Goal: Task Accomplishment & Management: Use online tool/utility

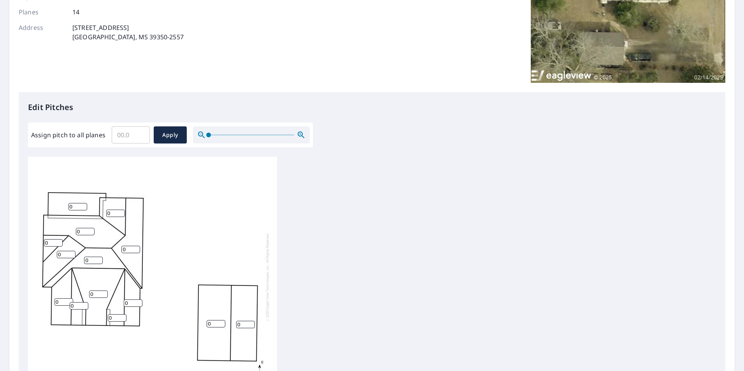
scroll to position [8, 0]
drag, startPoint x: 219, startPoint y: 316, endPoint x: 194, endPoint y: 315, distance: 25.7
click at [207, 320] on input "3" at bounding box center [216, 323] width 19 height 7
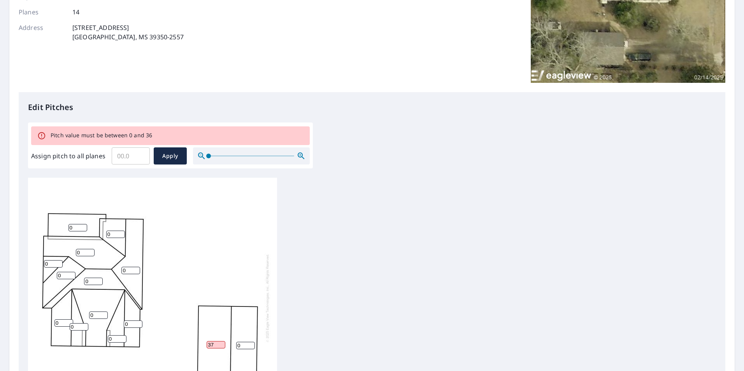
click at [222, 341] on input "37" at bounding box center [216, 344] width 19 height 7
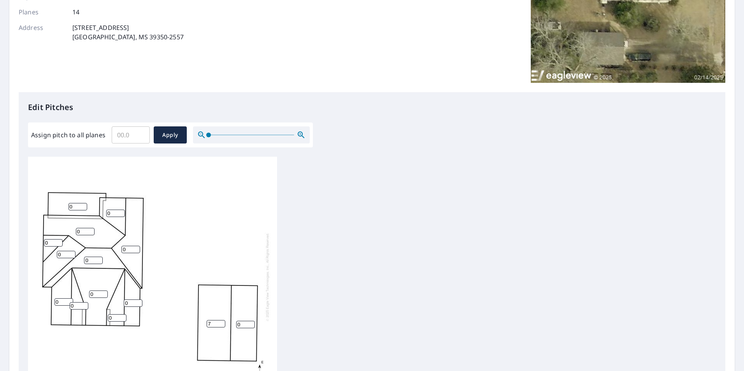
type input "7"
click at [241, 321] on input "0" at bounding box center [245, 324] width 19 height 7
type input "0"
type input "7"
click at [346, 277] on div "7 7 0 0 0 0 0 0 0 0 0 0 0 0" at bounding box center [372, 279] width 688 height 245
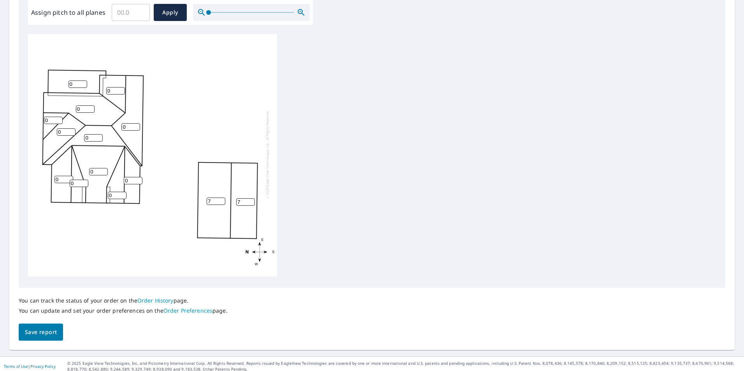
scroll to position [245, 0]
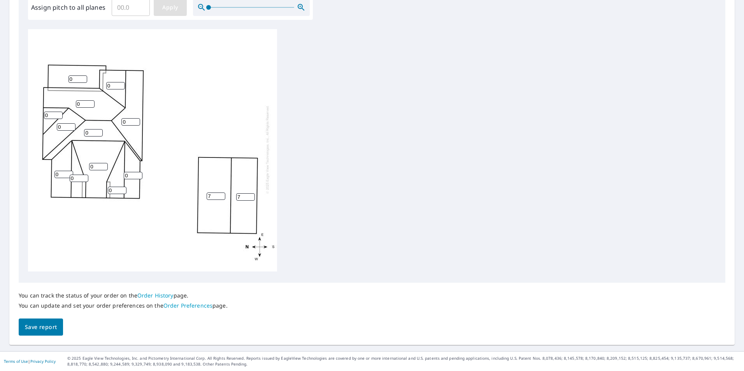
click at [167, 7] on span "Apply" at bounding box center [170, 8] width 21 height 10
click at [216, 193] on input "number" at bounding box center [216, 196] width 19 height 7
type input "7"
click at [241, 194] on input "number" at bounding box center [245, 197] width 19 height 7
type input "7"
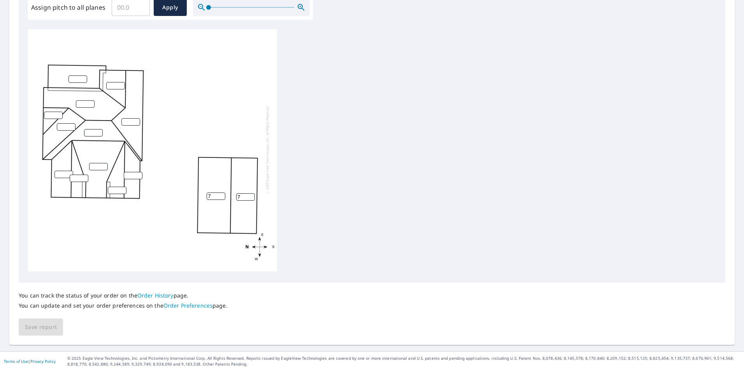
click at [299, 191] on div "7 7" at bounding box center [372, 151] width 688 height 245
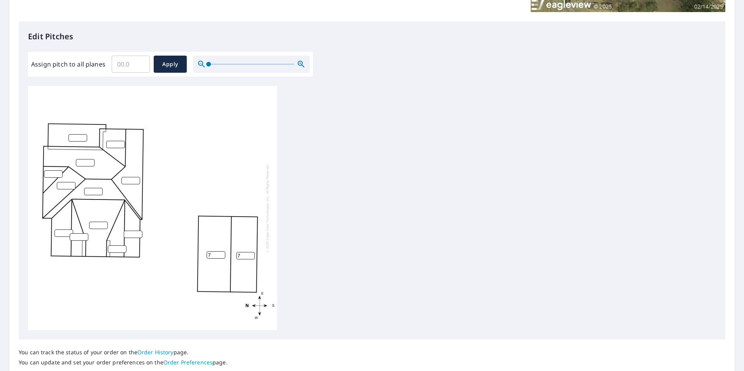
scroll to position [89, 0]
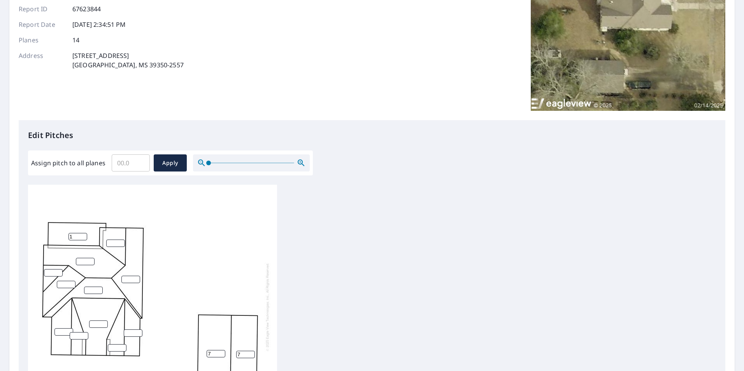
type input "1"
click at [81, 236] on input "1" at bounding box center [78, 236] width 19 height 7
click at [115, 242] on input "number" at bounding box center [115, 243] width 19 height 7
type input "1"
click at [86, 260] on input "number" at bounding box center [85, 261] width 19 height 7
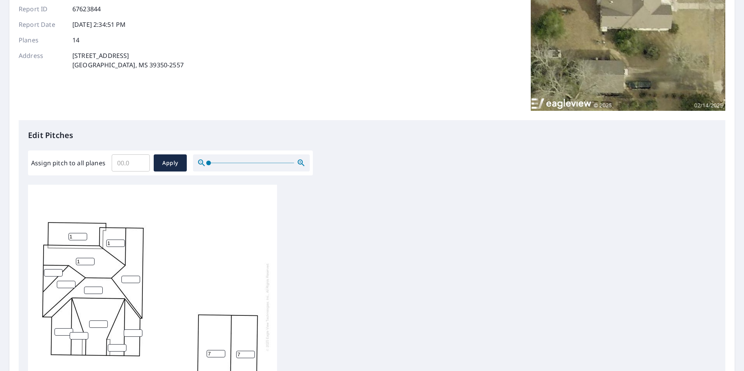
type input "1"
click at [65, 285] on input "number" at bounding box center [66, 284] width 19 height 7
type input "1"
click at [46, 273] on input "number" at bounding box center [53, 272] width 19 height 7
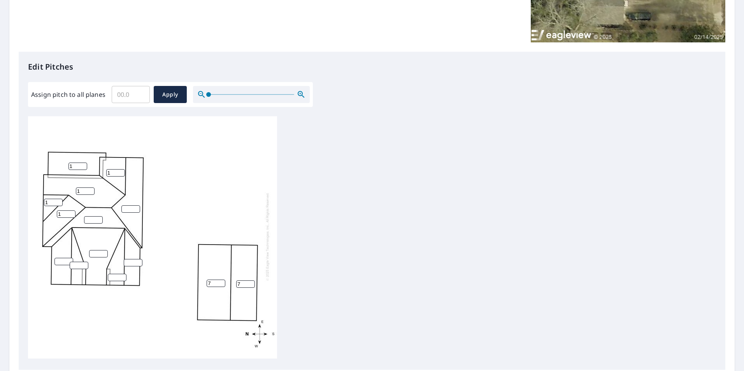
scroll to position [245, 0]
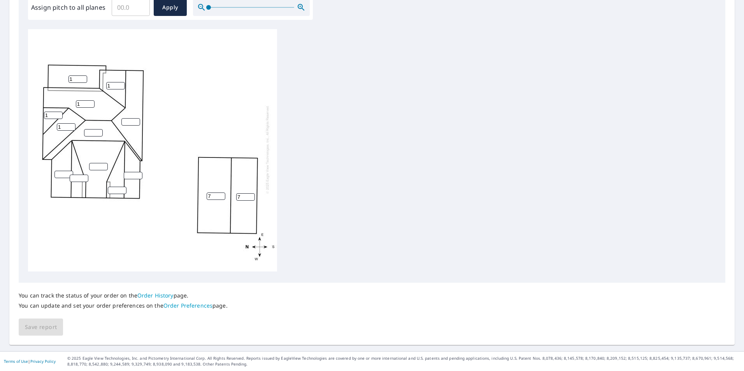
type input "1"
click at [95, 163] on input "number" at bounding box center [98, 166] width 19 height 7
type input "1"
click at [88, 129] on input "number" at bounding box center [93, 132] width 19 height 7
type input "1"
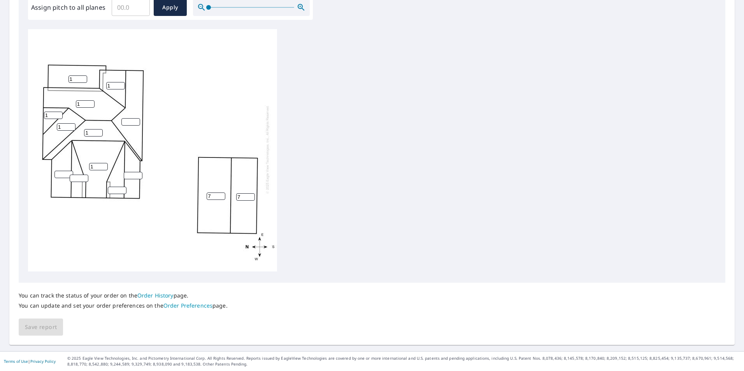
click at [127, 118] on input "number" at bounding box center [130, 121] width 19 height 7
type input "1"
click at [128, 172] on input "number" at bounding box center [133, 175] width 19 height 7
type input "1"
click at [114, 187] on input "number" at bounding box center [117, 190] width 19 height 7
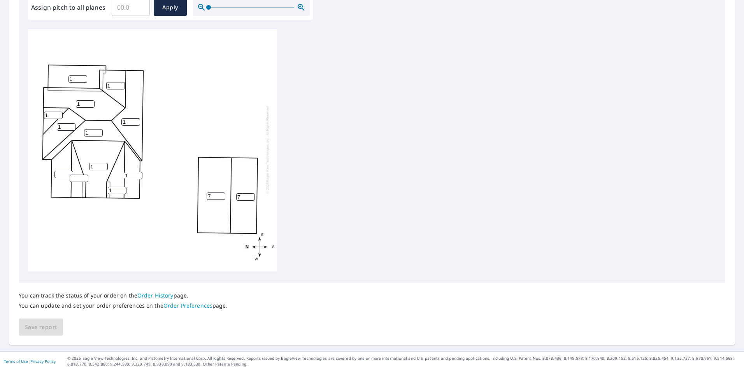
type input "1"
click at [75, 175] on input "number" at bounding box center [79, 178] width 19 height 7
type input "1"
click at [62, 171] on input "number" at bounding box center [64, 174] width 19 height 7
type input "1"
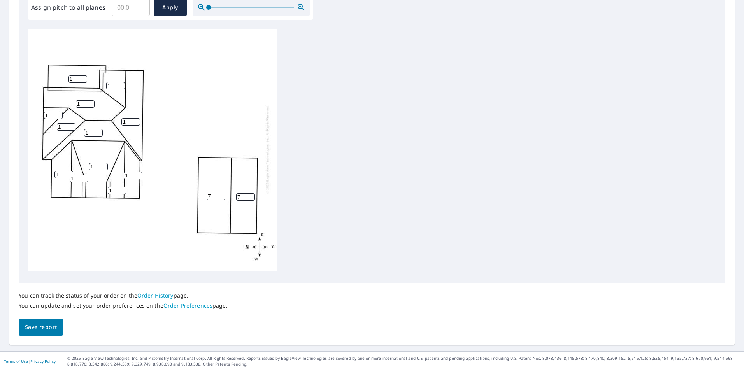
click at [75, 206] on div "7 7 1 1 1 1 1 1 1 1 1 1 1 1" at bounding box center [152, 149] width 249 height 245
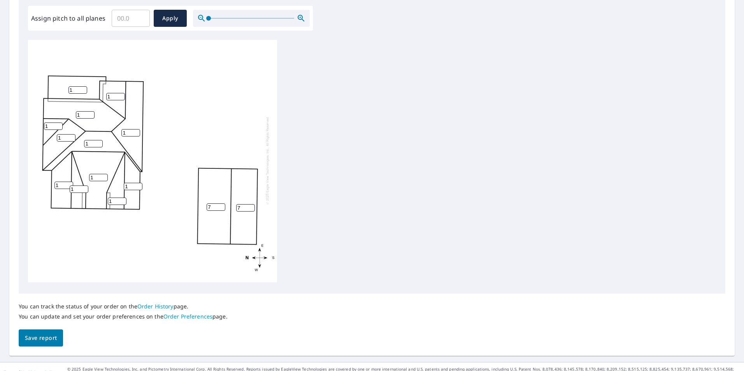
scroll to position [8, 0]
click at [43, 336] on span "Save report" at bounding box center [41, 339] width 32 height 10
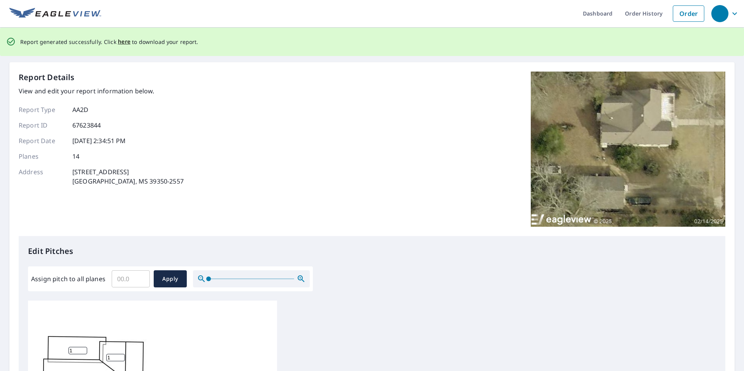
scroll to position [0, 0]
click at [118, 44] on span "here" at bounding box center [124, 43] width 13 height 10
click at [125, 40] on span "here" at bounding box center [124, 43] width 13 height 10
